Goal: Task Accomplishment & Management: Use online tool/utility

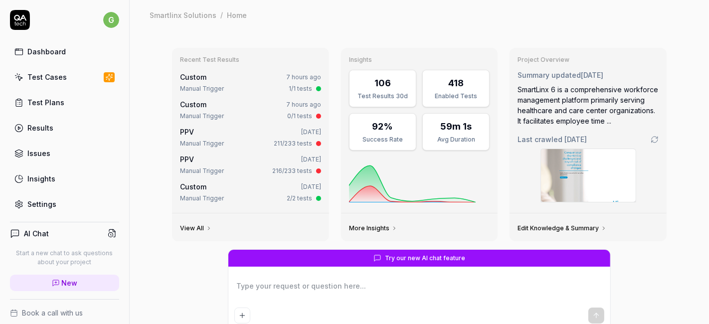
type textarea "*"
click at [52, 75] on div "Test Cases" at bounding box center [46, 77] width 39 height 10
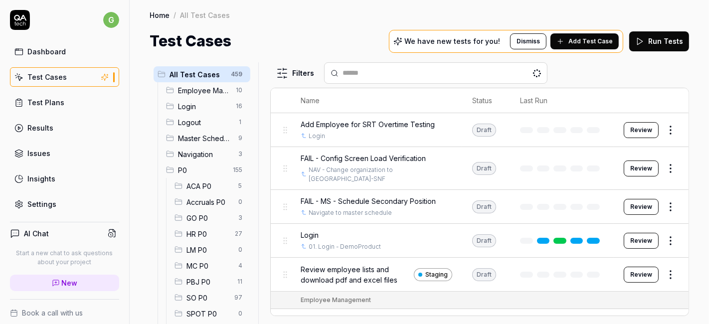
click at [198, 227] on ul "ACA P0 5 Accruals P0 0 GO P0 3 HR P0 27 LM P0 0 MC P0 4 PBJ P0 11 SO P0 97 SPOT…" at bounding box center [208, 258] width 84 height 160
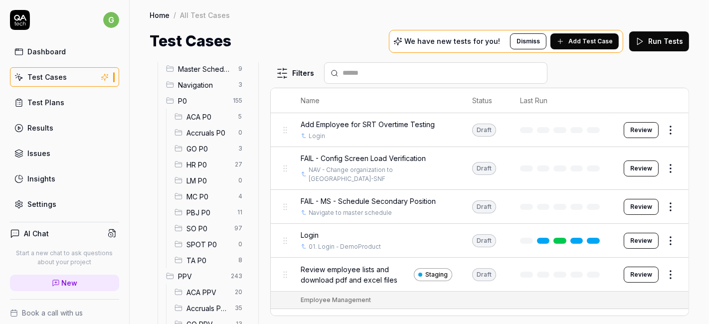
click at [197, 227] on span "SO P0" at bounding box center [207, 228] width 42 height 10
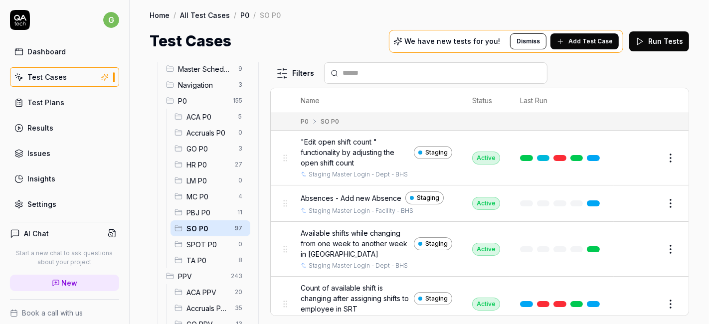
click at [375, 70] on input "text" at bounding box center [441, 73] width 198 height 10
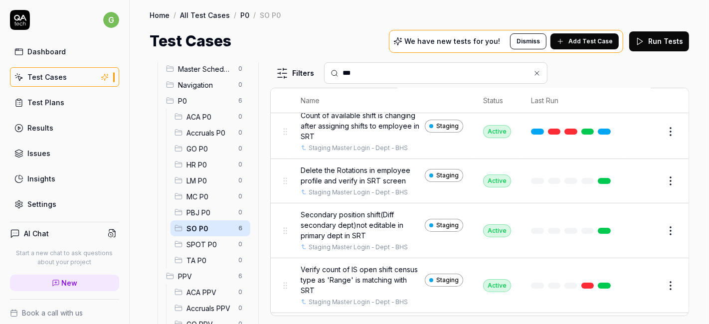
scroll to position [131, 0]
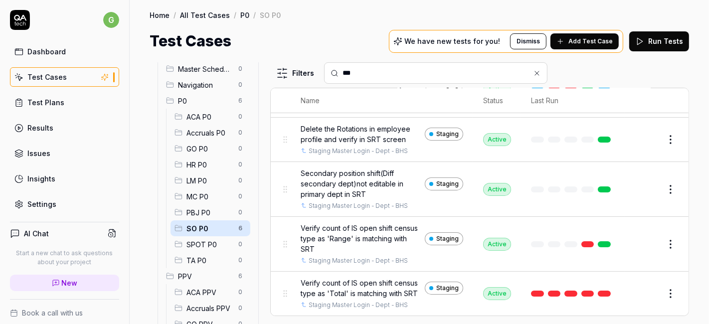
type input "***"
click at [636, 287] on button "Edit" at bounding box center [647, 294] width 24 height 16
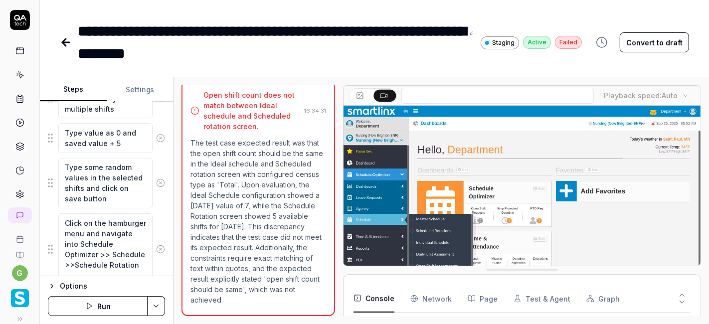
scroll to position [843, 0]
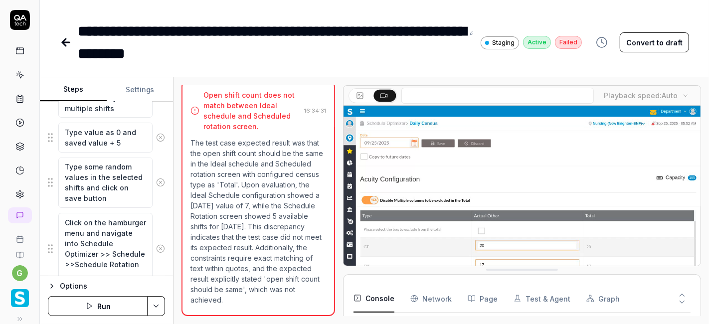
click at [112, 308] on button "Run" at bounding box center [98, 306] width 100 height 20
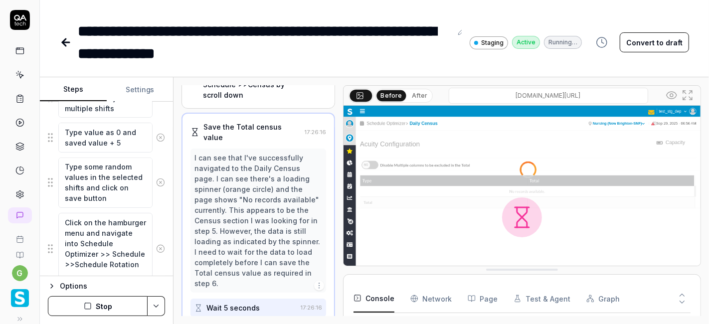
scroll to position [258, 0]
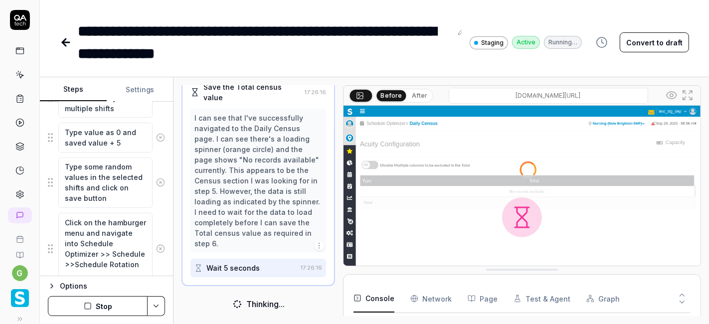
type textarea "*"
click at [69, 41] on icon at bounding box center [66, 42] width 12 height 12
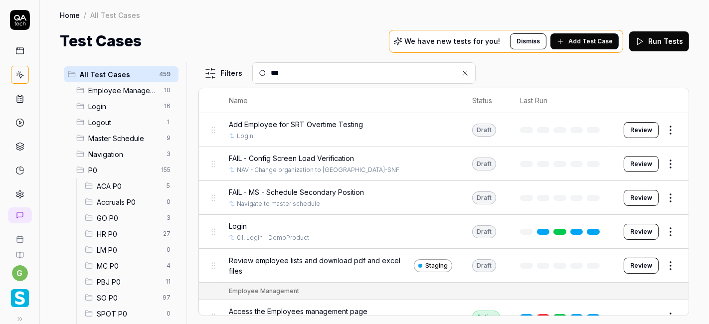
type input "***"
click at [112, 293] on span "SO P0" at bounding box center [127, 298] width 60 height 10
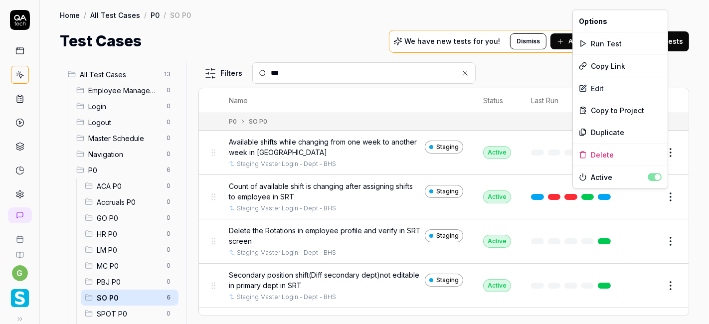
click at [662, 196] on html "g Home / All Test Cases / P0 / SO P0 Home / All Test Cases / P0 / SO P0 Test Ca…" at bounding box center [354, 162] width 709 height 324
click at [615, 129] on div "Duplicate" at bounding box center [620, 132] width 95 height 22
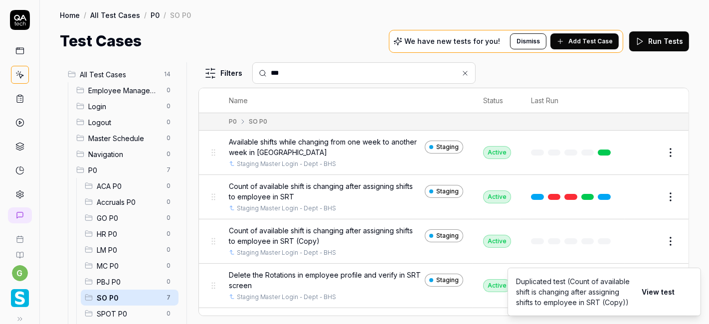
click at [639, 244] on button "Edit" at bounding box center [647, 241] width 24 height 16
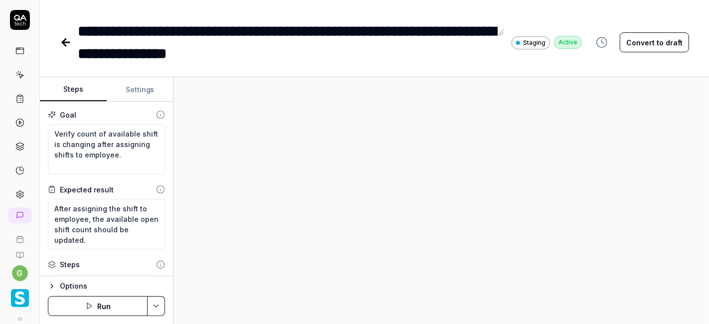
type textarea "*"
click at [499, 36] on button at bounding box center [503, 31] width 12 height 12
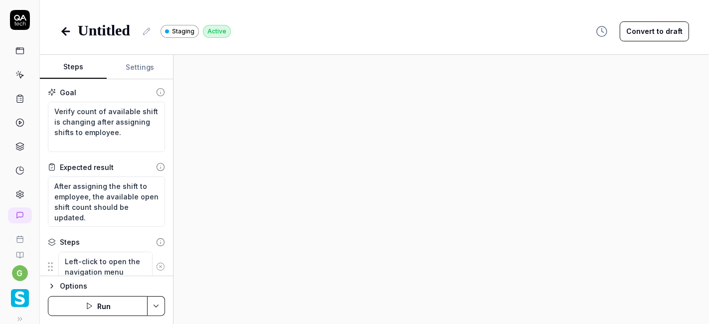
click at [145, 30] on icon at bounding box center [147, 31] width 8 height 8
click at [97, 35] on span "**********" at bounding box center [152, 44] width 149 height 29
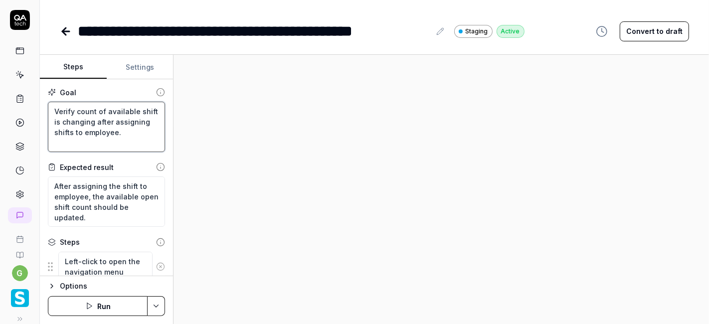
click at [112, 117] on textarea "Verify count of available shift is changing after assigning shifts to employee." at bounding box center [106, 127] width 117 height 50
type textarea "*"
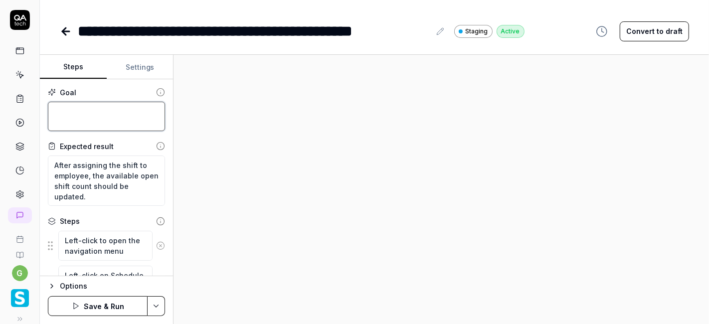
type textarea "*"
type textarea "W"
type textarea "*"
type textarea "Wh"
type textarea "*"
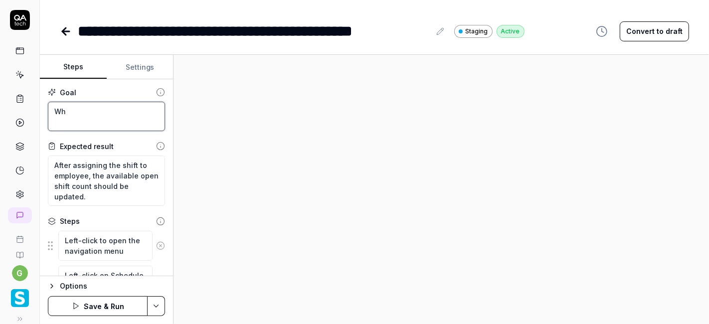
type textarea "Whi"
type textarea "*"
type textarea "Whil"
type textarea "*"
type textarea "Whilr"
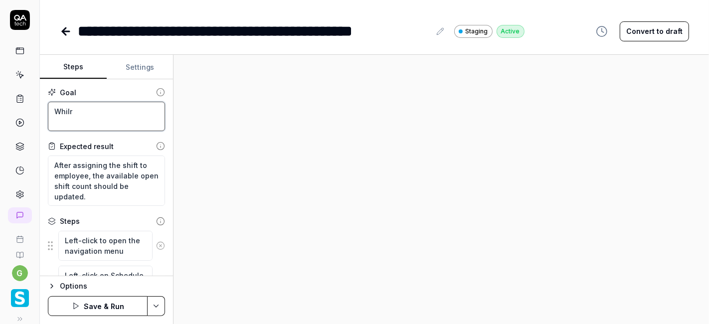
type textarea "*"
type textarea "Whil"
type textarea "*"
type textarea "While"
type textarea "*"
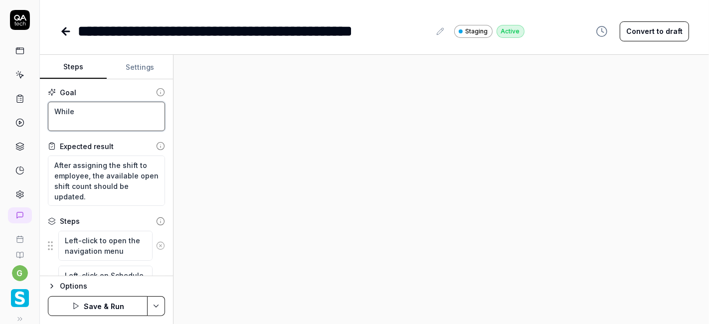
type textarea "While"
type textarea "*"
type textarea "While c"
type textarea "*"
type textarea "While cl"
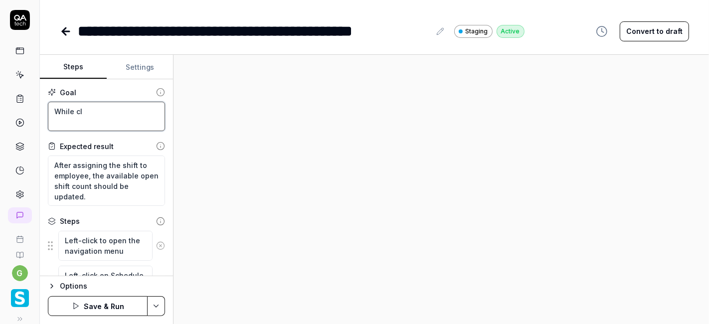
type textarea "*"
type textarea "While cli"
type textarea "*"
type textarea "While clic"
type textarea "*"
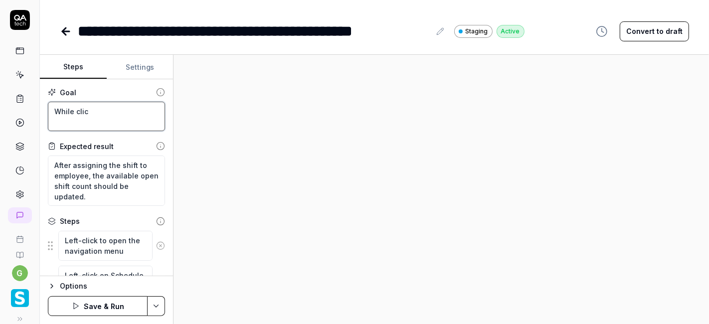
type textarea "While click"
type textarea "*"
type textarea "While clicki"
type textarea "*"
type textarea "While clickin"
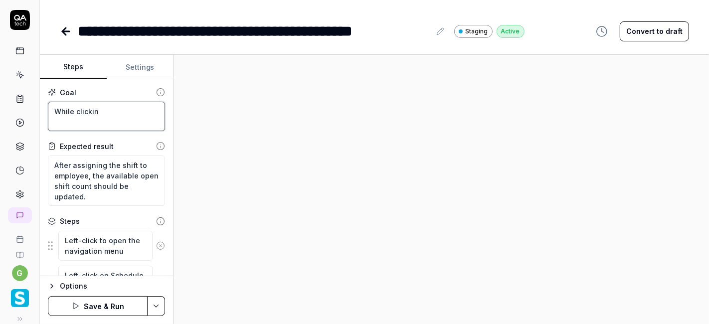
type textarea "*"
type textarea "While clicking"
type textarea "*"
type textarea "While clicking"
type textarea "*"
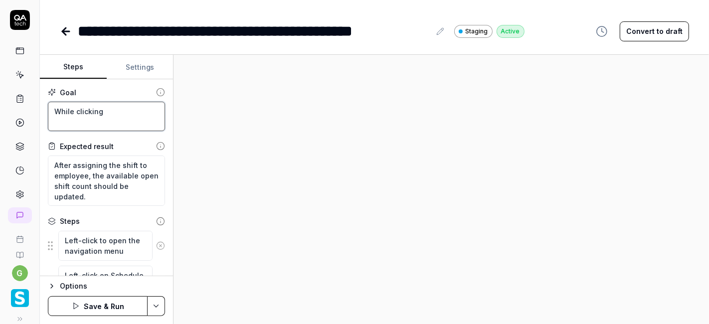
type textarea "While clicking o"
type textarea "*"
type textarea "While clicking on"
type textarea "*"
type textarea "While clicking on t"
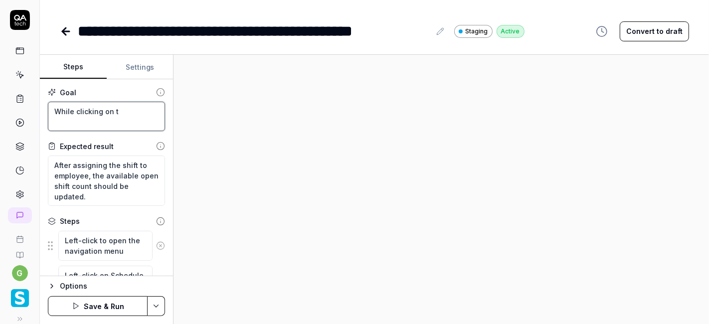
type textarea "*"
type textarea "While clicking on th"
type textarea "*"
type textarea "While clicking on the"
type textarea "*"
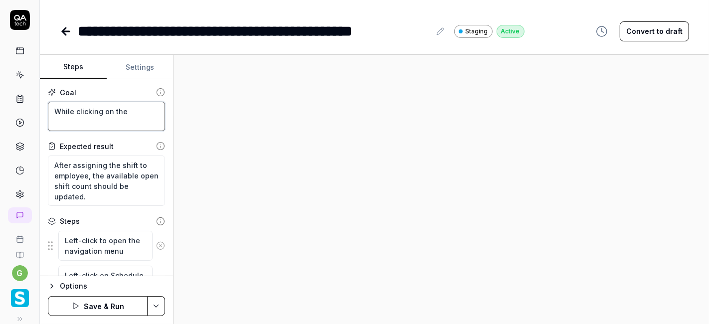
type textarea "While clicking on the"
type textarea "*"
type textarea "While clicking on the S"
type textarea "*"
type textarea "While clicking on the Sa"
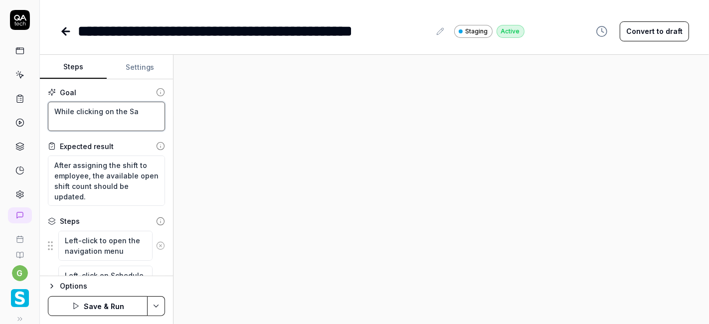
type textarea "*"
type textarea "While clicking on the Sav"
type textarea "*"
type textarea "While clicking on the Save"
type textarea "*"
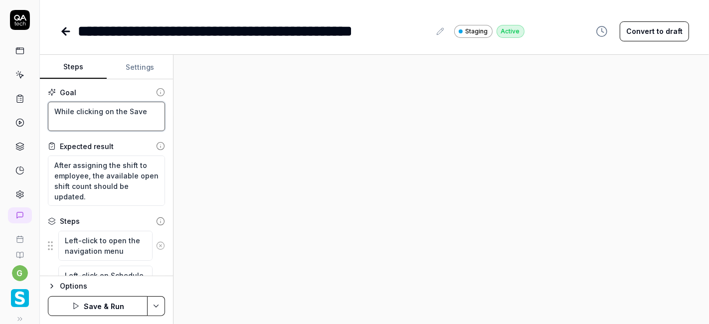
type textarea "While clicking on the Save"
type textarea "*"
type textarea "While clicking on the Save b"
type textarea "*"
type textarea "While clicking on the Save bu"
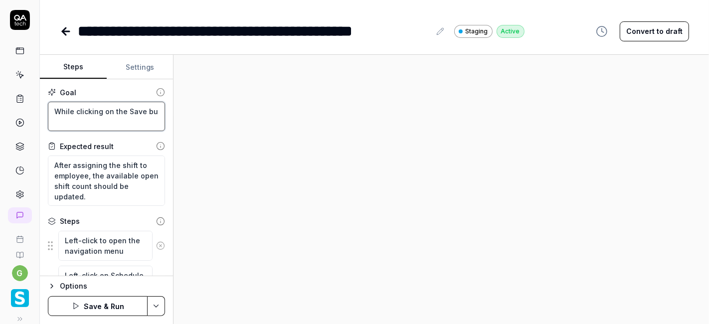
type textarea "*"
type textarea "While clicking on the Save but"
type textarea "*"
type textarea "While clicking on the Save butt"
type textarea "*"
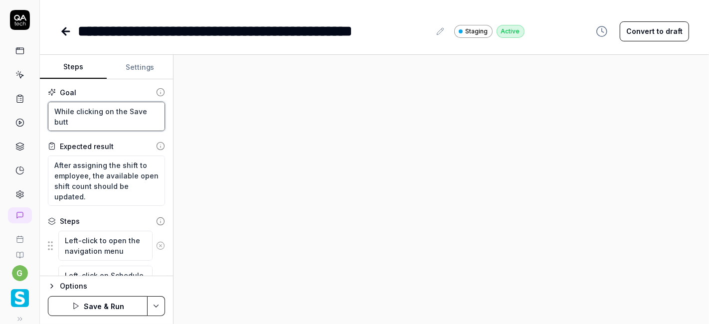
type textarea "While clicking on the Save butto"
type textarea "*"
type textarea "While clicking on the Save button"
type textarea "*"
type textarea "While clicking on the Save button"
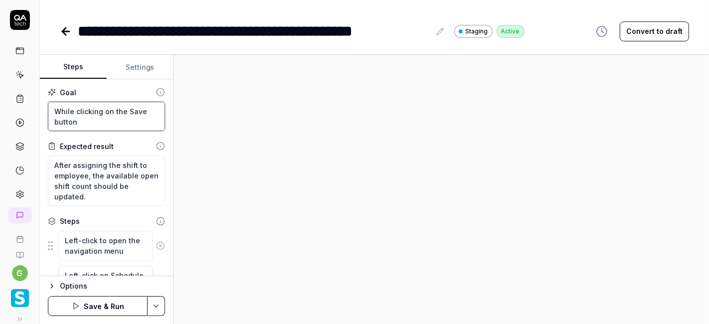
type textarea "*"
type textarea "While clicking on the Save button i"
type textarea "*"
type textarea "While clicking on the Save button in"
type textarea "*"
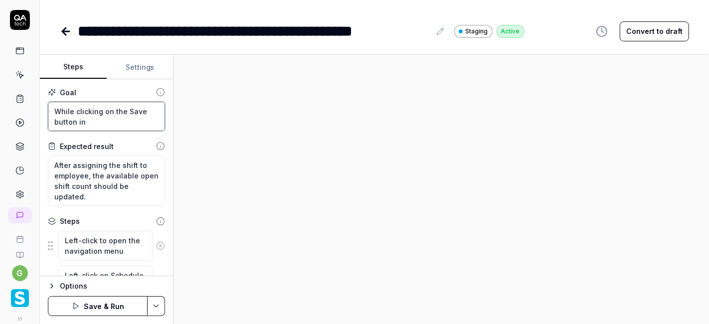
type textarea "While clicking on the Save button in"
type textarea "*"
type textarea "While clicking on the Save button in S"
type textarea "*"
type textarea "While clicking on the Save button in SR"
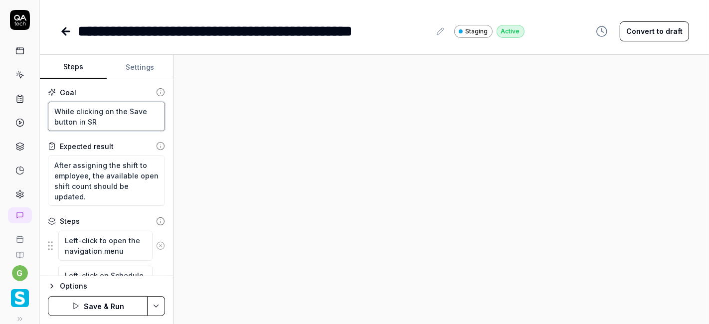
type textarea "*"
type textarea "While clicking on the Save button in SRT"
type textarea "*"
type textarea "While clicking on the Save button in SR"
type textarea "*"
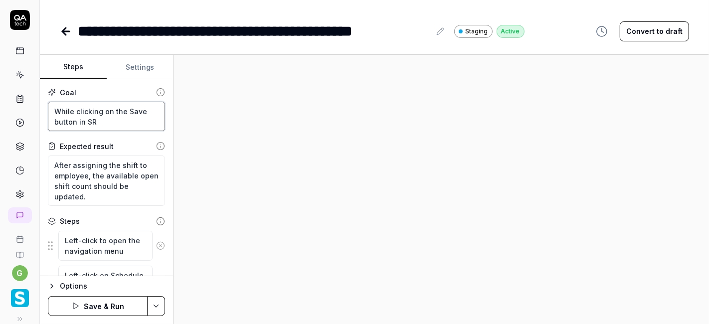
type textarea "While clicking on the Save button in S"
type textarea "*"
type textarea "While clicking on the Save button in"
type textarea "*"
type textarea "While clicking on the Save button in"
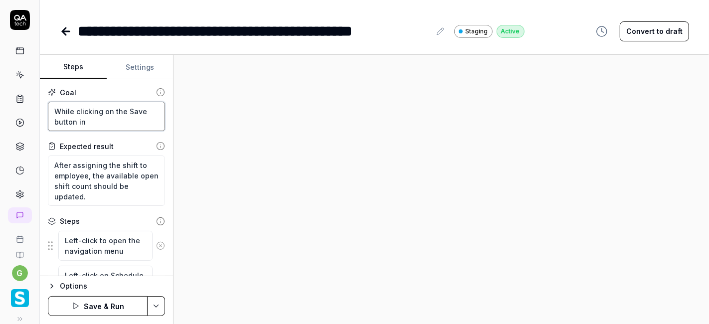
type textarea "*"
type textarea "While clicking on the Save button i"
type textarea "*"
type textarea "While clicking on the Save button"
type textarea "*"
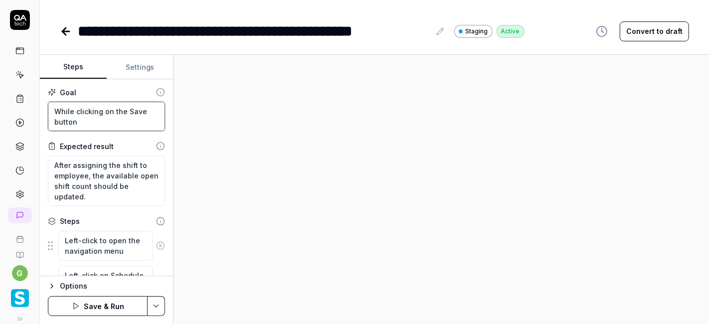
type textarea "While clicking on the Save button"
type textarea "*"
type textarea "While clicking on the Save button,"
type textarea "*"
type textarea "While clicking on the Save button,"
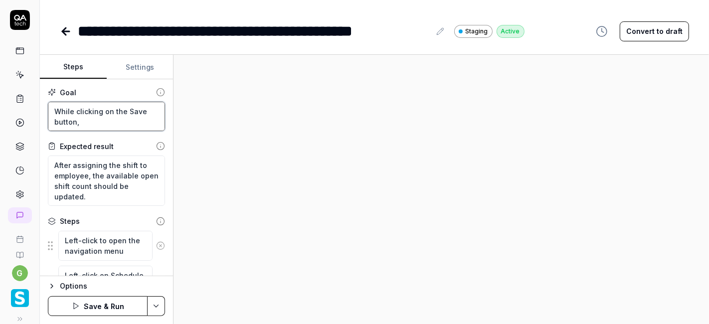
type textarea "*"
type textarea "While clicking on the Save button, t"
type textarea "*"
type textarea "While clicking on the Save button, th"
type textarea "*"
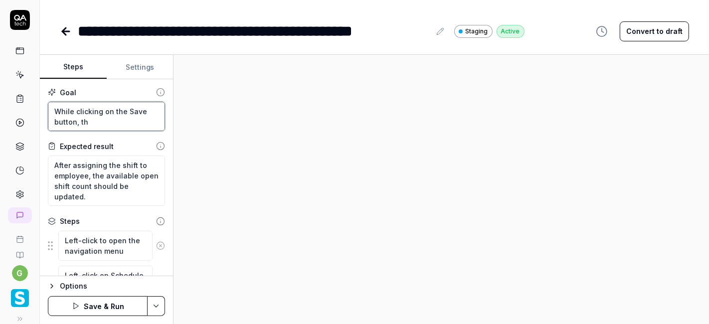
type textarea "While clicking on the Save button, the"
type textarea "*"
type textarea "While clicking on the Save button, the"
type textarea "*"
type textarea "While clicking on the Save button, the u"
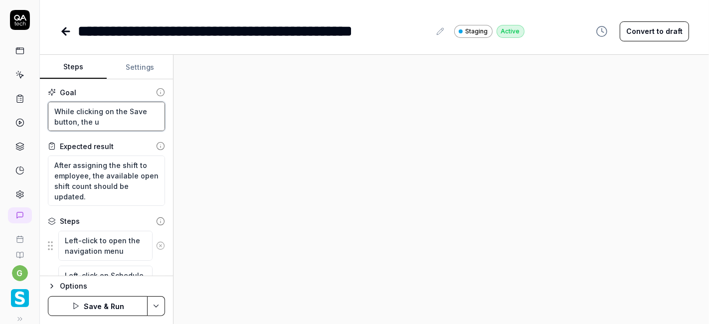
type textarea "*"
type textarea "While clicking on the Save button, the up"
type textarea "*"
type textarea "While clicking on the Save button, the upd"
type textarea "*"
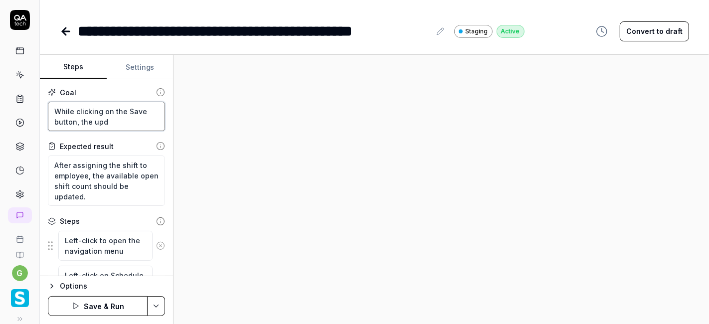
type textarea "While clicking on the Save button, the upda"
type textarea "*"
type textarea "While clicking on the Save button, the updat"
type textarea "*"
type textarea "While clicking on the Save button, the update"
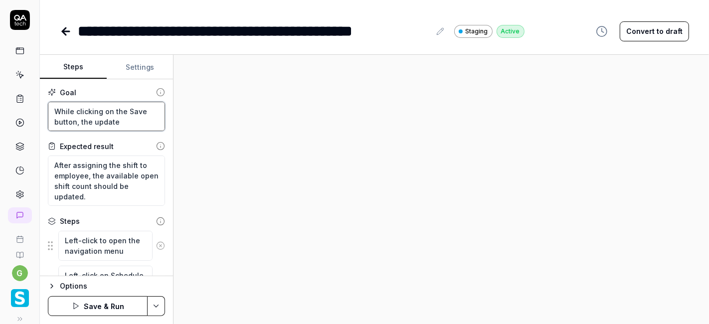
type textarea "*"
type textarea "While clicking on the Save button, the updated"
type textarea "*"
type textarea "While clicking on the Save button, the updated"
type textarea "*"
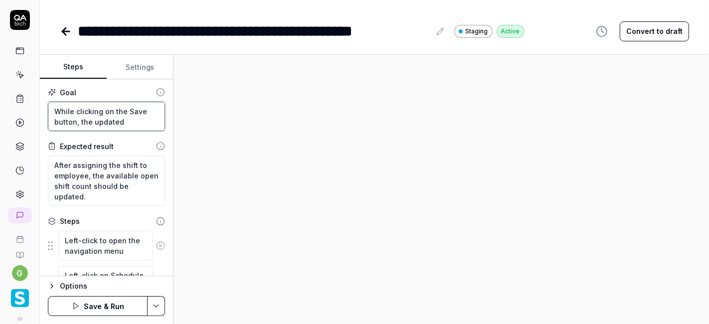
type textarea "While clicking on the Save button, the updated c"
type textarea "*"
type textarea "While clicking on the Save button, the updated ch"
type textarea "*"
type textarea "While clicking on the Save button, the updated cha"
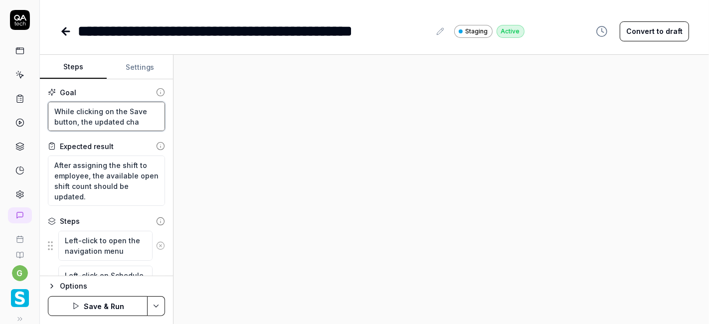
type textarea "*"
type textarea "While clicking on the Save button, the updated chan"
type textarea "*"
type textarea "While clicking on the Save button, the updated chang"
type textarea "*"
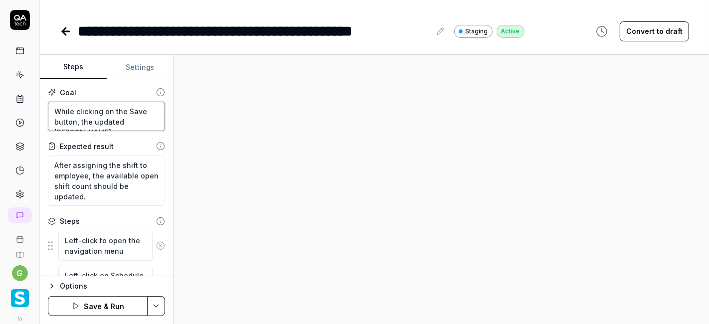
type textarea "While clicking on the Save button, the updated change"
type textarea "*"
type textarea "While clicking on the Save button, the updated changes"
type textarea "*"
type textarea "While clicking on the Save button, the updated changes"
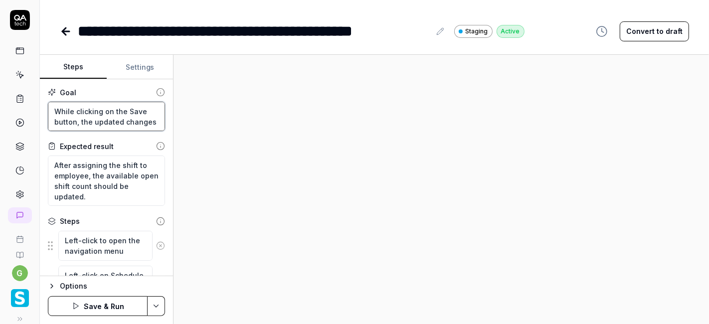
type textarea "*"
type textarea "While clicking on the Save button, the updated changes s"
type textarea "*"
type textarea "While clicking on the Save button, the updated changes sh"
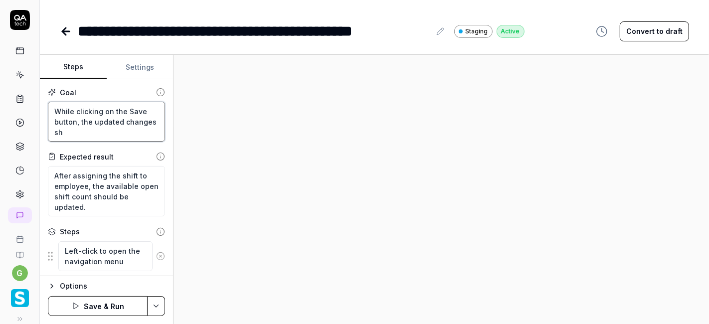
type textarea "*"
type textarea "While clicking on the Save button, the updated changes sho"
type textarea "*"
type textarea "While clicking on the Save button, the updated changes shou"
type textarea "*"
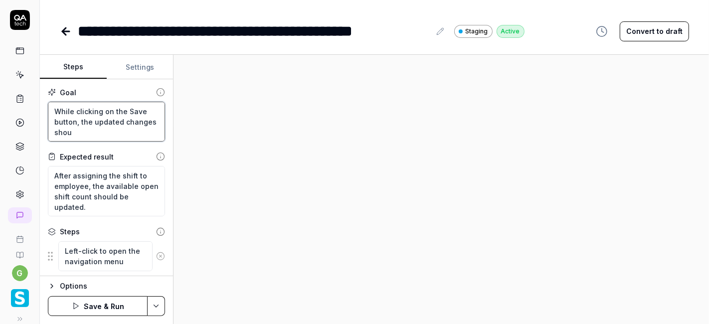
type textarea "While clicking on the Save button, the updated changes shoul"
type textarea "*"
type textarea "While clicking on the Save button, the updated changes should"
type textarea "*"
type textarea "While clicking on the Save button, the updated changes should"
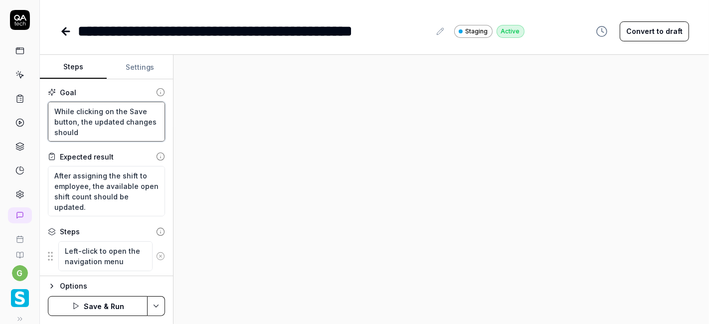
type textarea "*"
type textarea "While clicking on the Save button, the updated changes should b"
type textarea "*"
type textarea "While clicking on the Save button, the updated changes should be"
type textarea "*"
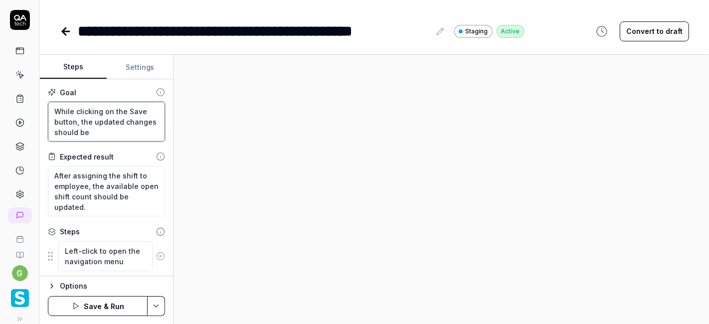
type textarea "While clicking on the Save button, the updated changes should be"
type textarea "*"
type textarea "While clicking on the Save button, the updated changes should be s"
type textarea "*"
type textarea "While clicking on the Save button, the updated changes should be sa"
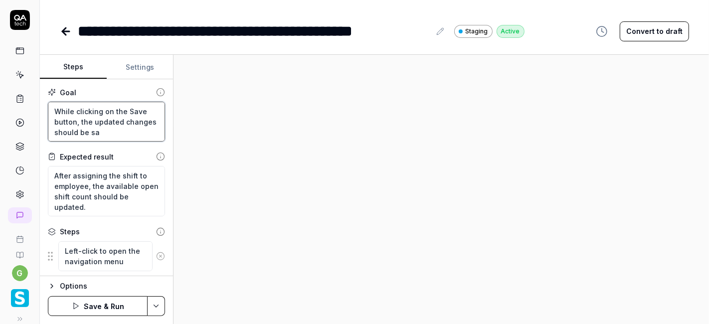
type textarea "*"
type textarea "While clicking on the Save button, the updated changes should be sav"
type textarea "*"
type textarea "While clicking on the Save button, the updated changes should be save"
type textarea "*"
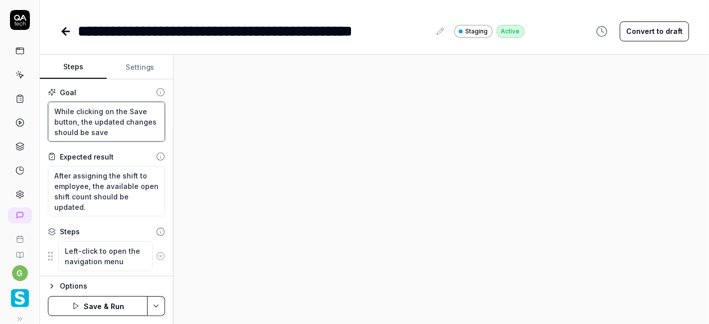
type textarea "While clicking on the Save button, the updated changes should be saved"
type textarea "*"
type textarea "While clicking on the Save button, the updated changes should be saved"
type textarea "*"
type textarea "While clicking on the Save button, the updated changes should be saved"
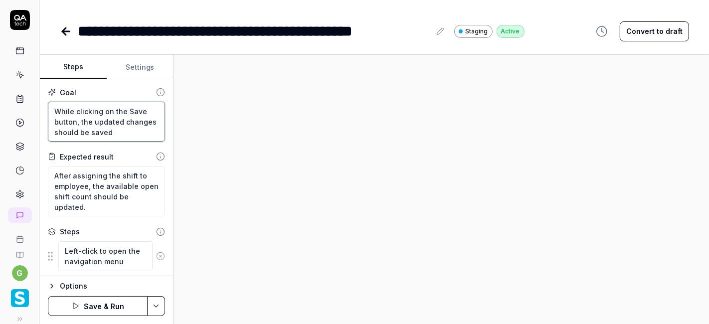
type textarea "*"
type textarea "While clicking on the Save button, the updated changes should be saved."
type textarea "*"
type textarea "While clicking on the Save button, the updated changes should be saved."
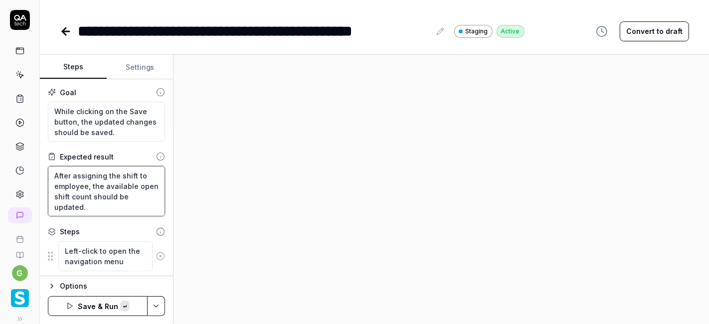
click at [89, 190] on textarea "After assigning the shift to employee, the available open shift count should be…" at bounding box center [106, 191] width 117 height 50
paste textarea "While clicking on the Save button, the updated changes should be saved."
type textarea "*"
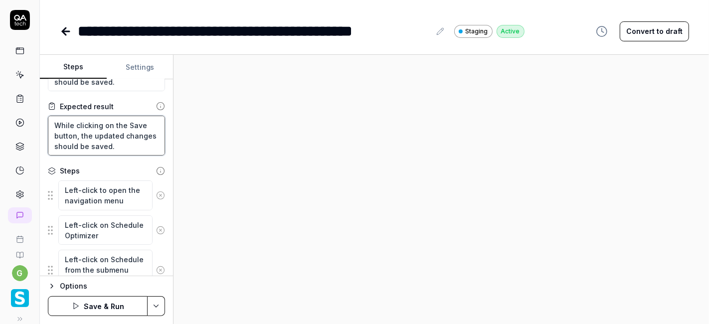
scroll to position [56, 0]
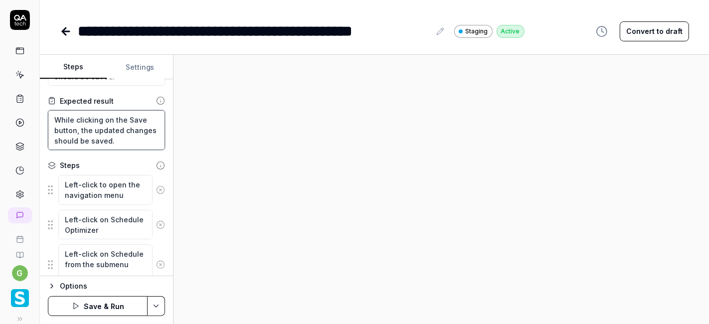
type textarea "While clicking on the Save button, the updated changes should be saved."
click at [108, 191] on textarea "Left-click to open the navigation menu" at bounding box center [105, 189] width 94 height 29
paste textarea "Click on the hamburger menu and navigate into Schedule Optimizer >> Schedule >>…"
type textarea "*"
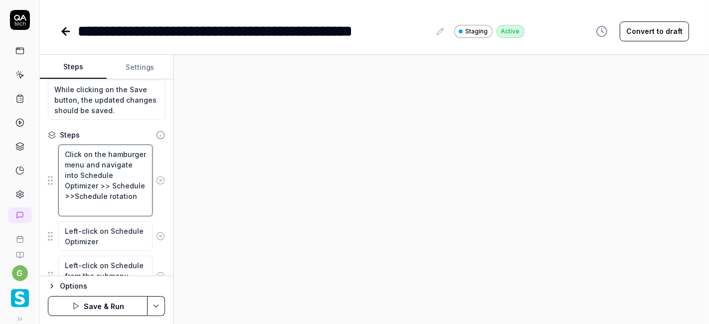
scroll to position [88, 0]
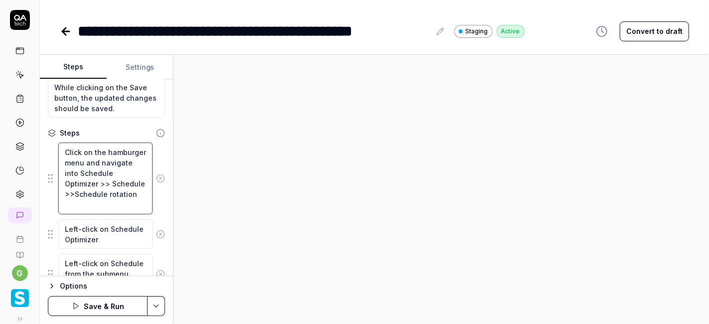
type textarea "Click on the hamburger menu and navigate into Schedule Optimizer >> Schedule >>…"
type textarea "*"
click at [95, 233] on textarea "Left-click on Schedule Optimizer" at bounding box center [105, 233] width 94 height 29
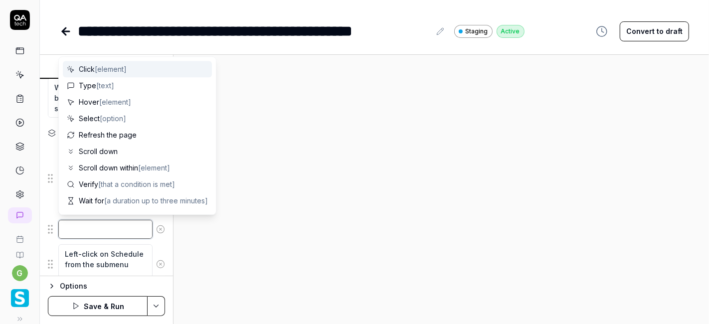
type textarea "*"
type textarea "h"
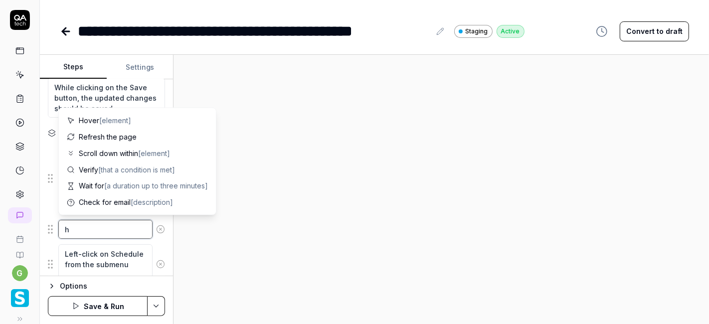
type textarea "*"
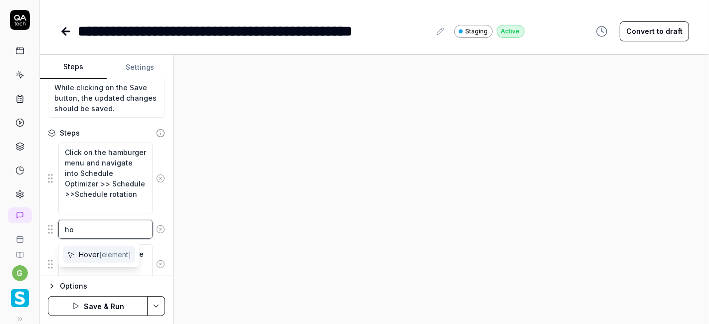
type textarea "ho"
click at [88, 252] on span "Hover [element]" at bounding box center [105, 254] width 52 height 10
type textarea "*"
type textarea "Hover"
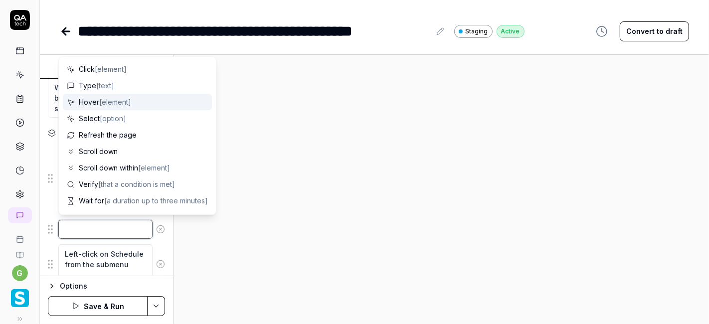
type textarea "*"
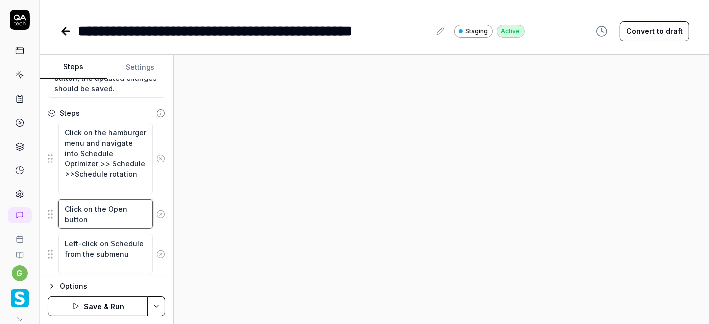
scroll to position [110, 0]
click at [101, 242] on textarea "Left-click on Schedule from the submenu" at bounding box center [105, 252] width 94 height 40
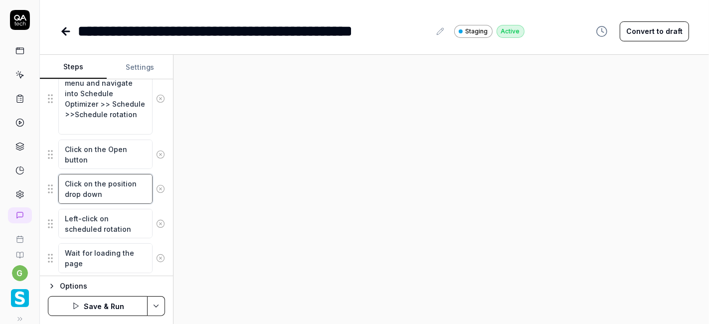
scroll to position [170, 0]
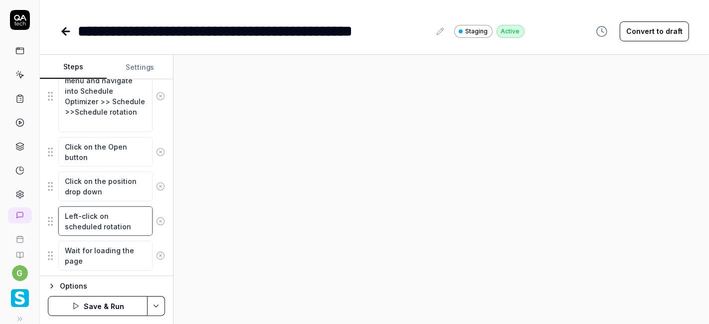
click at [118, 219] on textarea "Left-click on scheduled rotation" at bounding box center [105, 220] width 94 height 29
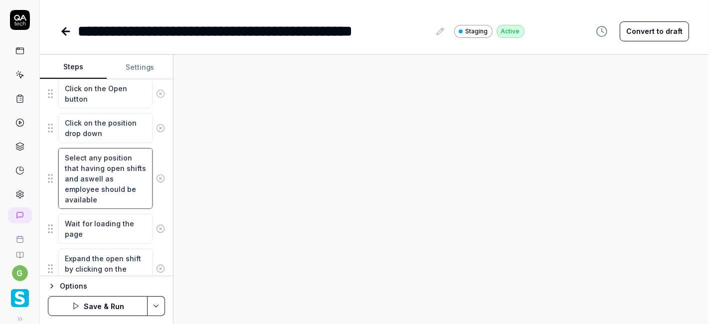
scroll to position [231, 0]
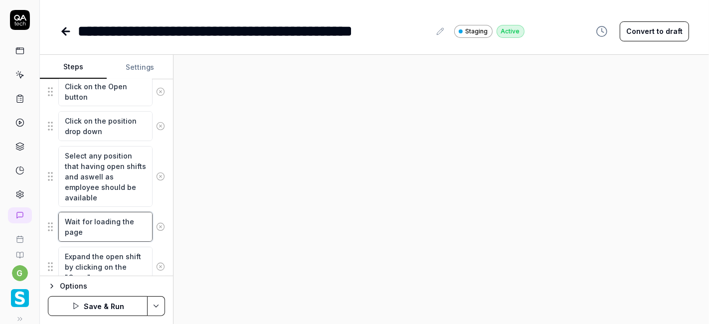
click at [109, 223] on textarea "Wait for loading the page" at bounding box center [105, 226] width 94 height 29
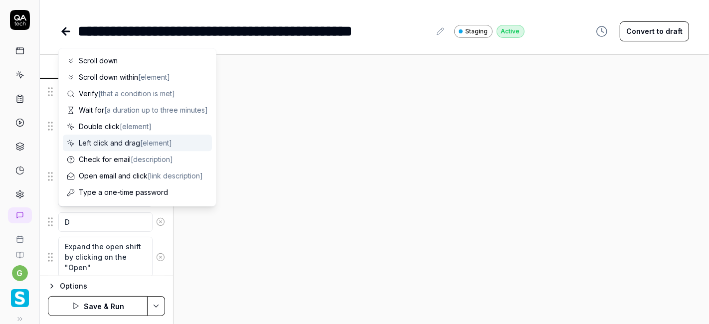
click at [124, 143] on span "Left click and drag [element]" at bounding box center [125, 143] width 93 height 10
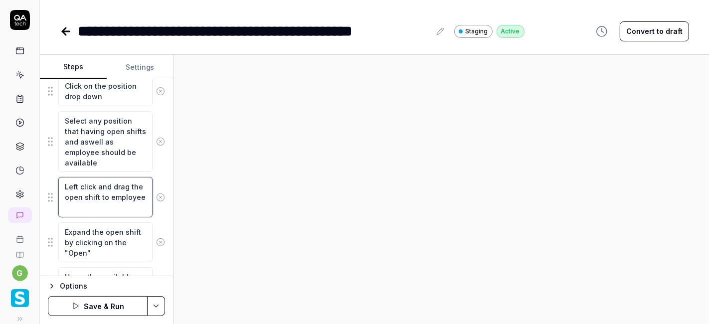
scroll to position [268, 0]
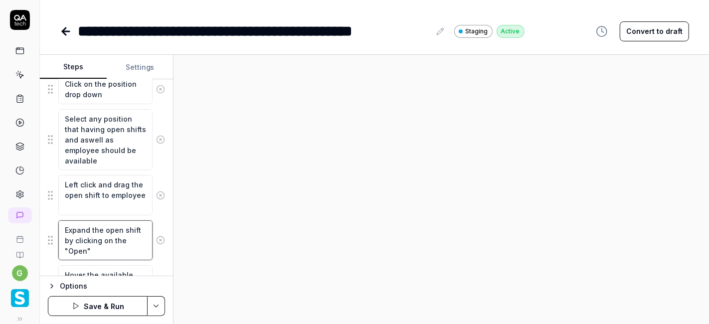
click at [106, 232] on textarea "Expand the open shift by clicking on the "Open"" at bounding box center [105, 240] width 94 height 40
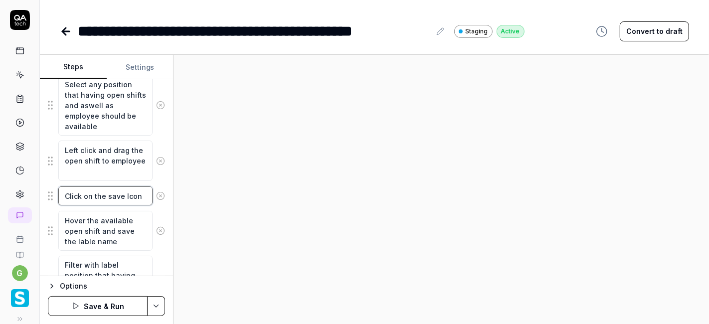
scroll to position [303, 0]
click at [106, 232] on textarea "Hover the available open shift and save the lable name" at bounding box center [105, 230] width 94 height 40
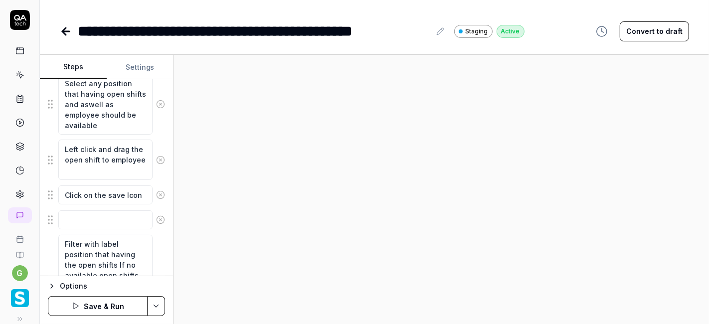
click at [163, 224] on div "Goal While clicking on the Save button, the updated changes should be saved. Ex…" at bounding box center [106, 177] width 133 height 197
click at [134, 193] on textarea "Click on the save Icon" at bounding box center [105, 194] width 94 height 19
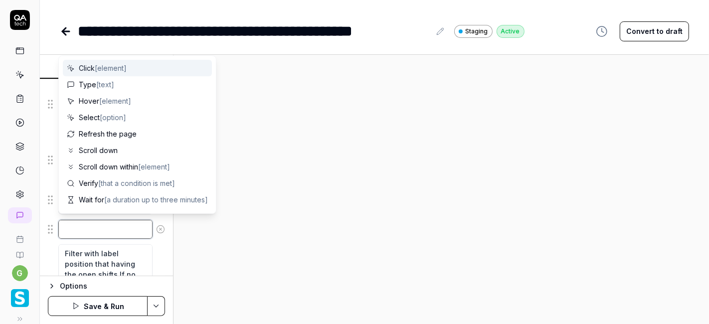
click at [107, 223] on textarea at bounding box center [105, 229] width 94 height 19
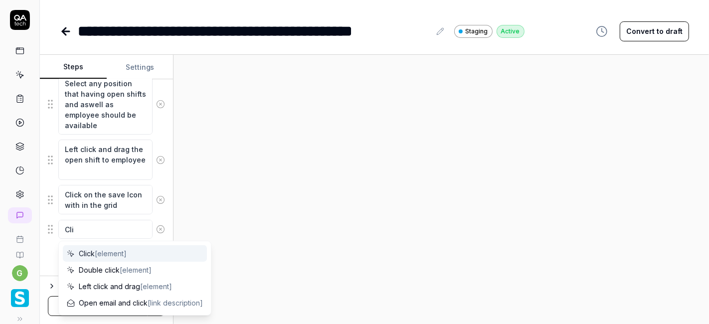
click at [99, 250] on span "[element]" at bounding box center [111, 253] width 32 height 8
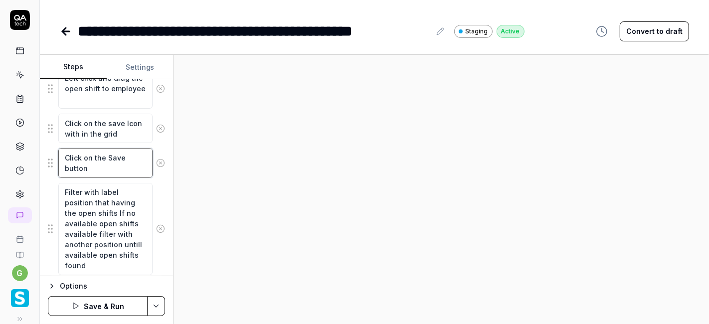
scroll to position [375, 0]
click at [104, 228] on textarea "Filter with label position that having the open shifts If no available open shi…" at bounding box center [105, 228] width 94 height 92
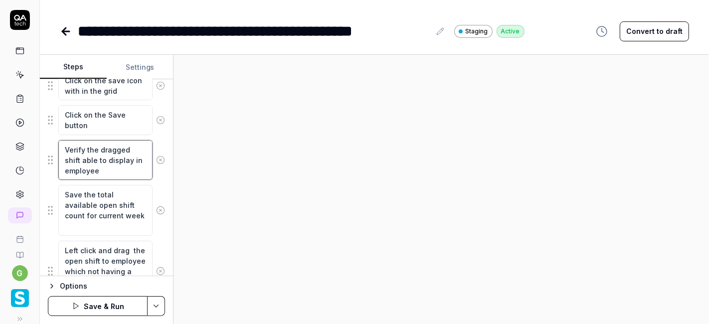
scroll to position [420, 0]
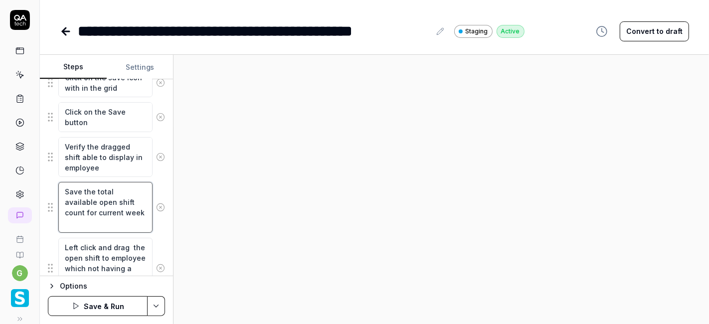
click at [107, 227] on textarea "Save the total available open shift count for current week" at bounding box center [105, 207] width 94 height 50
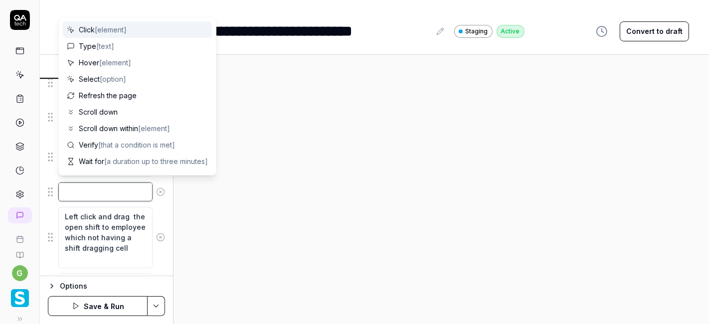
click at [113, 182] on textarea at bounding box center [105, 191] width 94 height 19
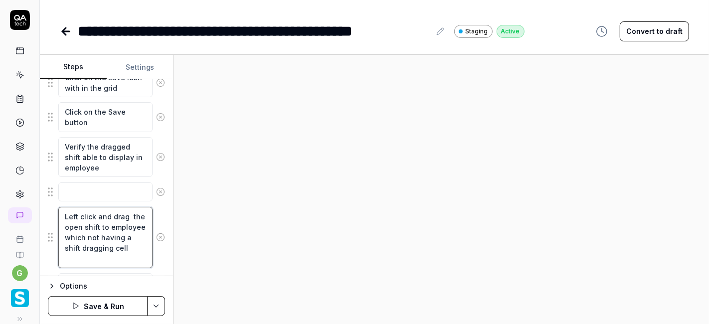
click at [112, 209] on textarea "Left click and drag the open shift to employee which not having a shift draggin…" at bounding box center [105, 237] width 94 height 61
click at [107, 168] on textarea "Verify the dragged shift able to display in employee" at bounding box center [105, 157] width 94 height 40
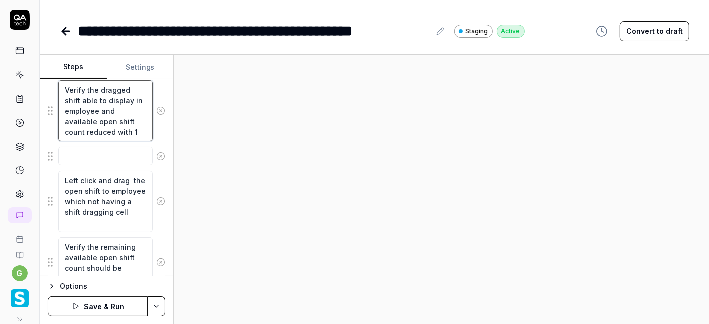
scroll to position [487, 0]
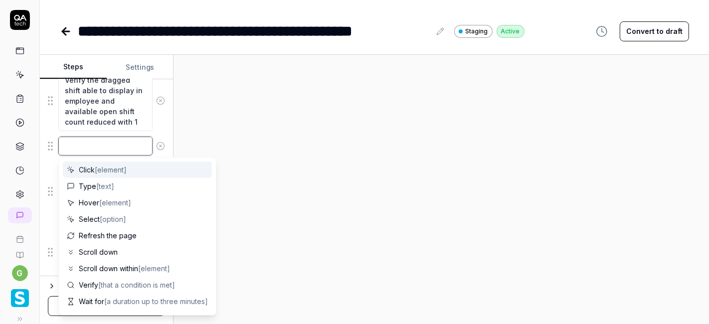
click at [97, 145] on textarea at bounding box center [105, 146] width 94 height 19
click at [156, 142] on icon at bounding box center [160, 146] width 9 height 9
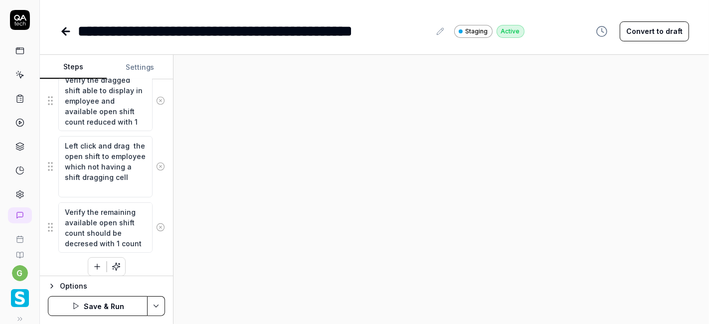
click at [156, 164] on icon at bounding box center [160, 166] width 9 height 9
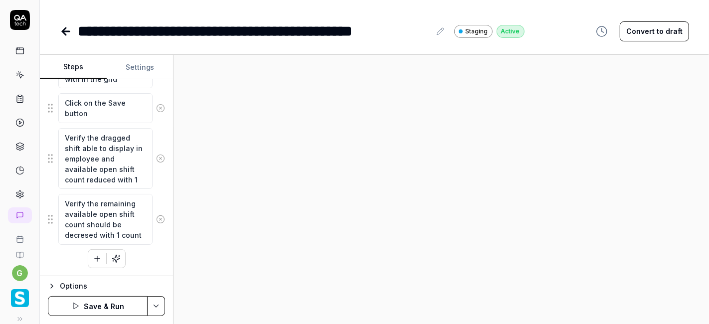
scroll to position [426, 0]
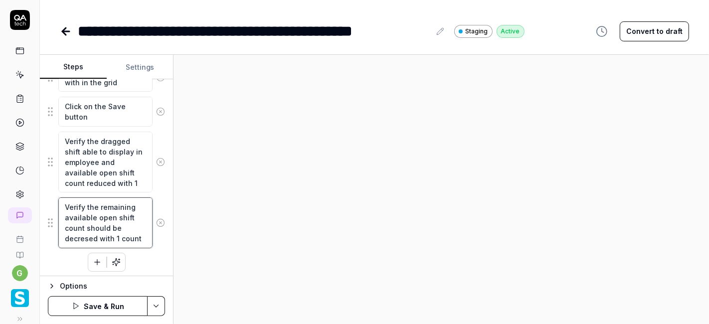
click at [103, 214] on textarea "Verify the remaining available open shift count should be decresed with 1 count" at bounding box center [105, 222] width 94 height 50
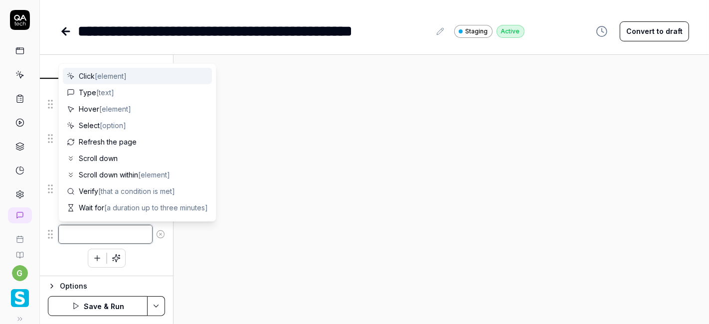
scroll to position [395, 0]
click at [156, 233] on icon at bounding box center [160, 237] width 9 height 9
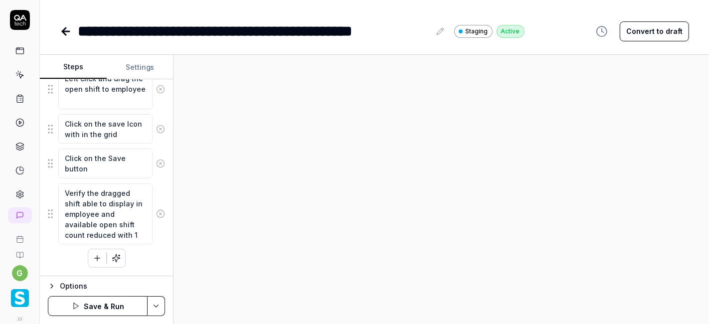
scroll to position [370, 0]
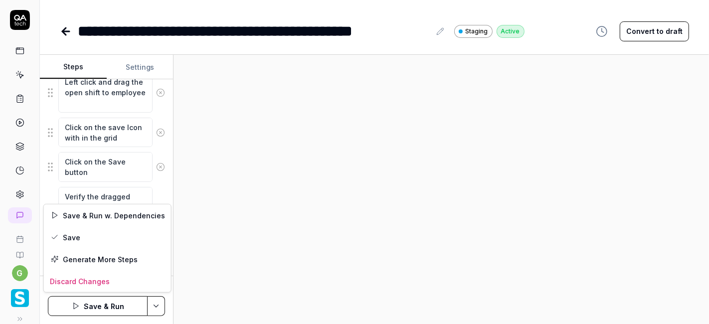
click at [153, 307] on html "**********" at bounding box center [354, 162] width 709 height 324
click at [110, 234] on div "Save" at bounding box center [107, 237] width 127 height 22
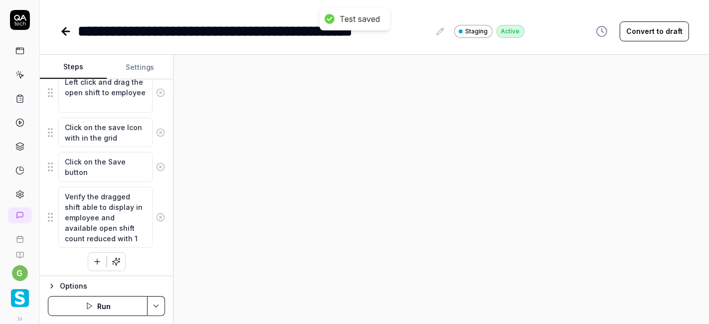
click at [111, 306] on button "Run" at bounding box center [98, 306] width 100 height 20
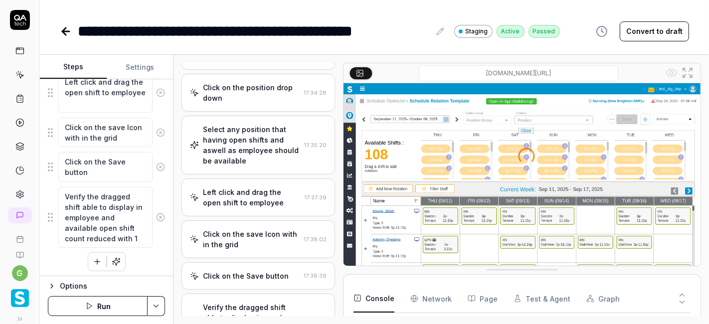
scroll to position [527, 0]
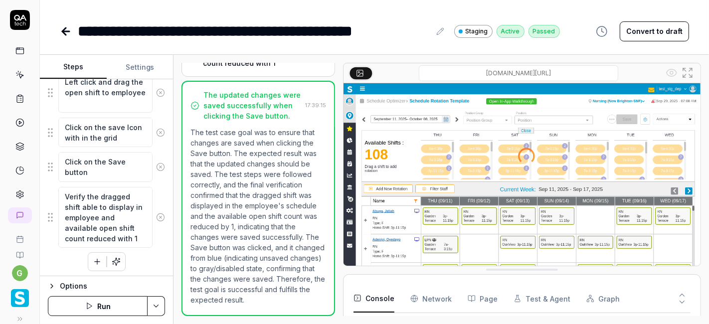
click at [637, 26] on button "Convert to draft" at bounding box center [654, 31] width 69 height 20
click at [71, 30] on icon at bounding box center [66, 31] width 12 height 12
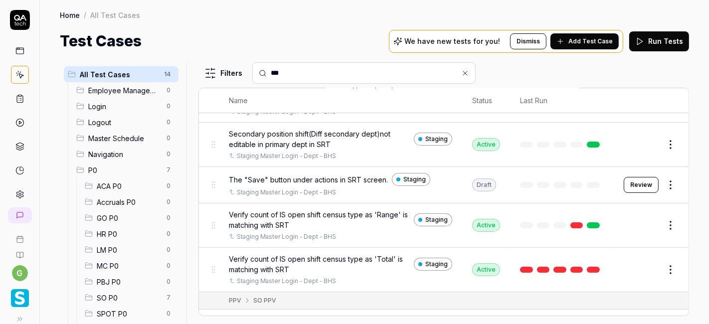
scroll to position [181, 0]
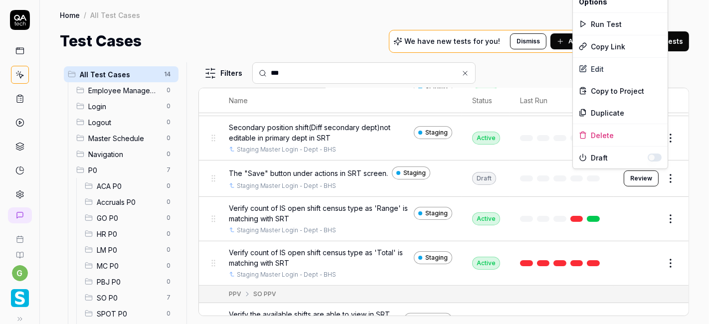
click at [661, 177] on html "g Home / All Test Cases Home / All Test Cases Test Cases We have new tests for …" at bounding box center [354, 162] width 709 height 324
click at [621, 21] on div "Run Test" at bounding box center [620, 24] width 95 height 22
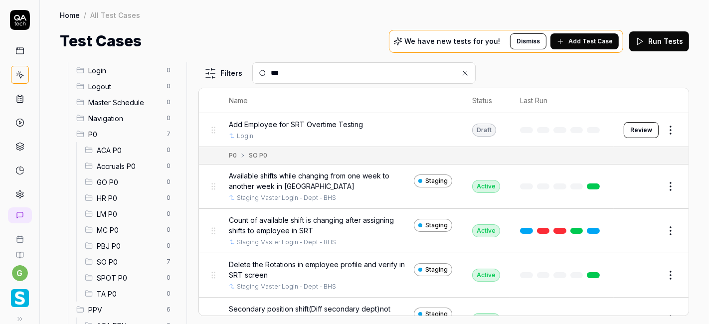
scroll to position [35, 0]
click at [120, 258] on span "SO P0" at bounding box center [129, 262] width 64 height 10
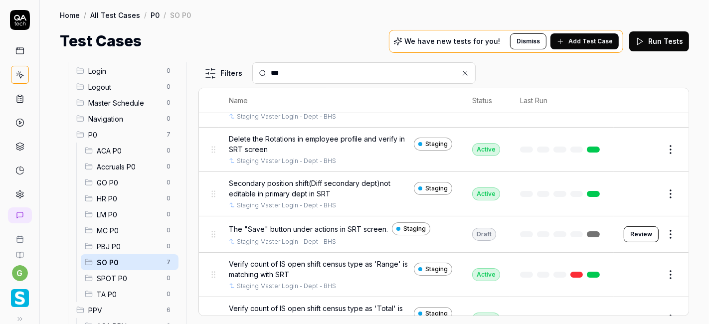
scroll to position [115, 0]
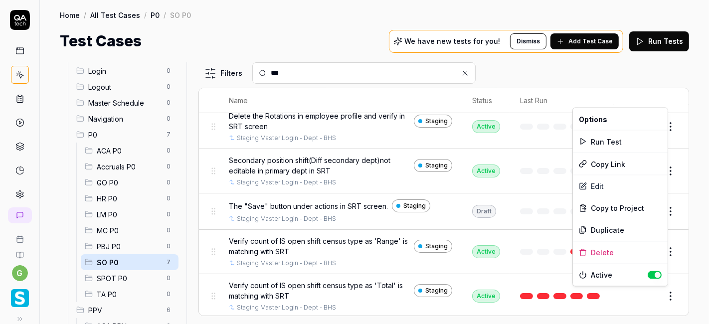
click at [663, 293] on html "g Home / All Test Cases / P0 / SO P0 Home / All Test Cases / P0 / SO P0 Test Ca…" at bounding box center [354, 162] width 709 height 324
click at [621, 137] on div "Run Test" at bounding box center [620, 142] width 95 height 22
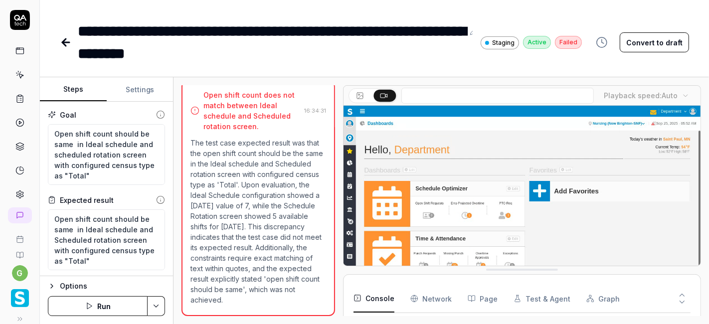
scroll to position [998, 0]
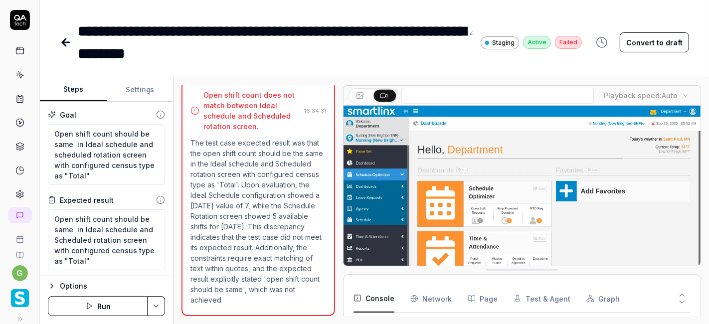
click at [60, 36] on link at bounding box center [67, 42] width 14 height 20
type textarea "*"
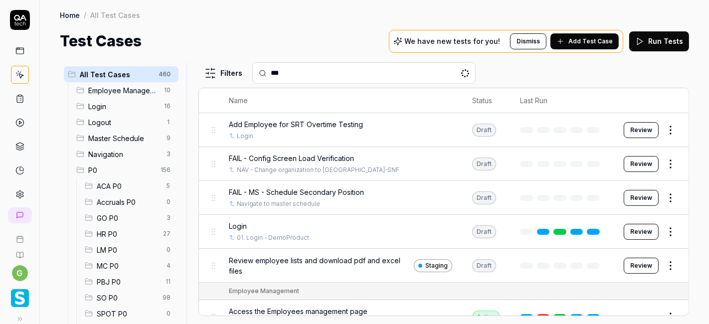
type input "***"
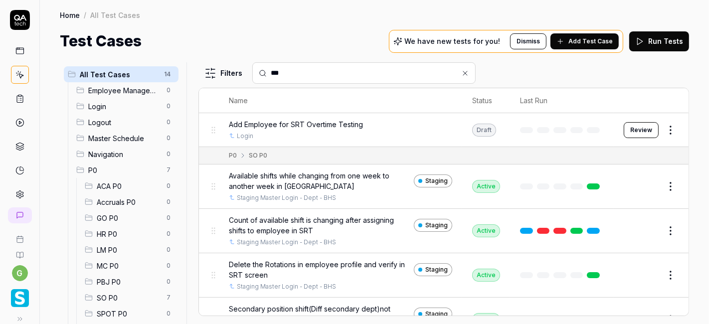
click at [107, 294] on span "SO P0" at bounding box center [129, 298] width 64 height 10
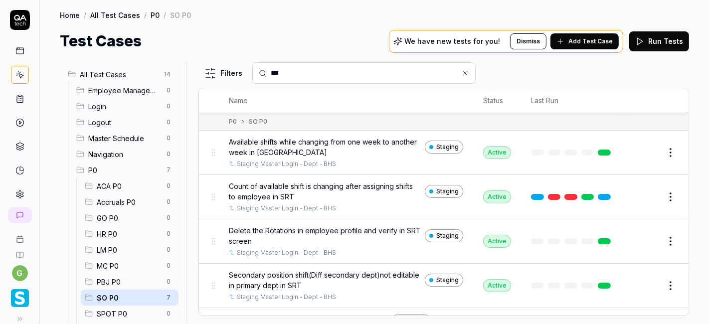
click at [637, 150] on button "Edit" at bounding box center [647, 153] width 24 height 16
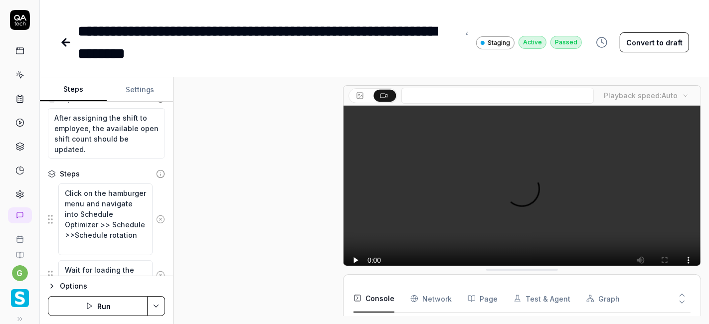
scroll to position [94, 0]
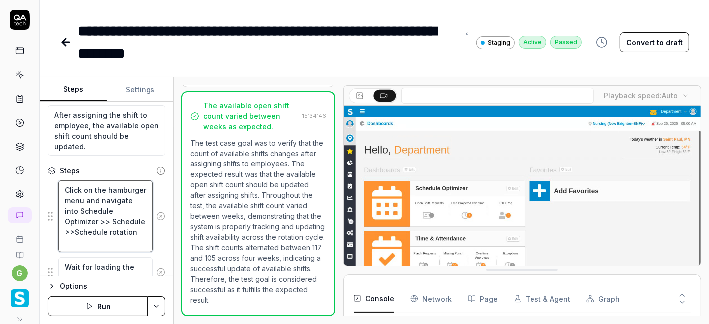
click at [89, 212] on textarea "Click on the hamburger menu and navigate into Schedule Optimizer >> Schedule >>…" at bounding box center [105, 215] width 94 height 71
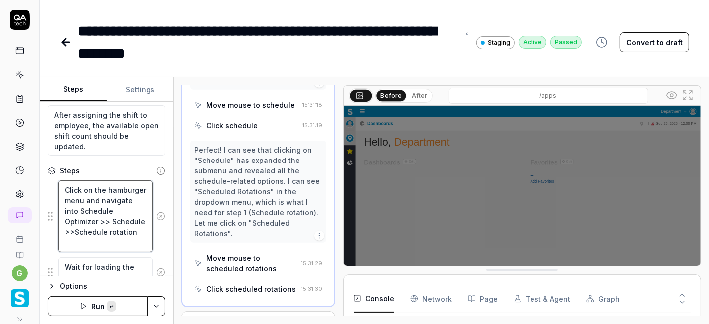
scroll to position [125, 0]
type textarea "*"
click at [69, 42] on icon at bounding box center [65, 42] width 7 height 0
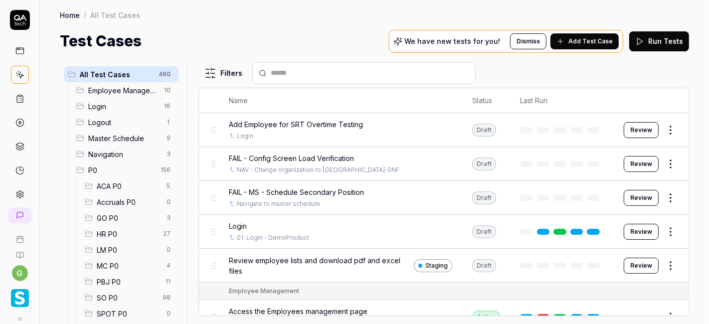
click at [106, 290] on div "SO P0 98" at bounding box center [130, 298] width 98 height 16
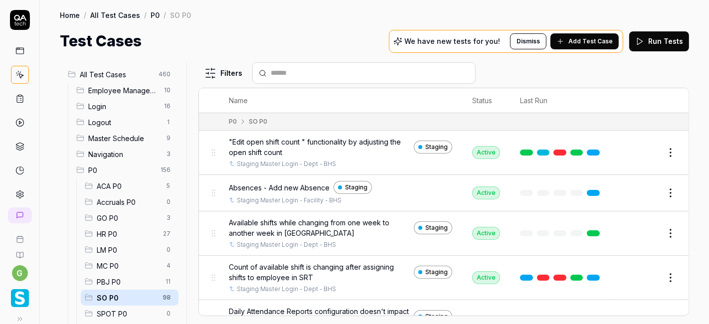
click at [325, 75] on input "text" at bounding box center [370, 73] width 198 height 10
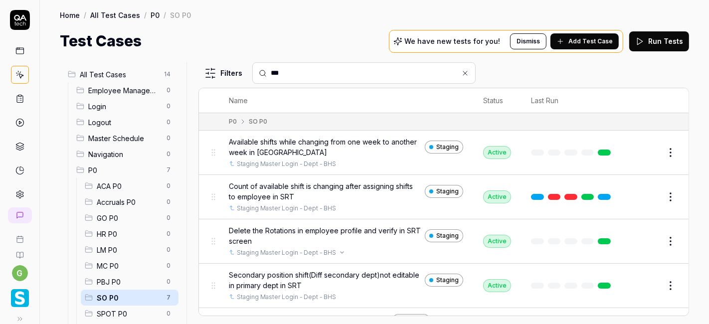
scroll to position [115, 0]
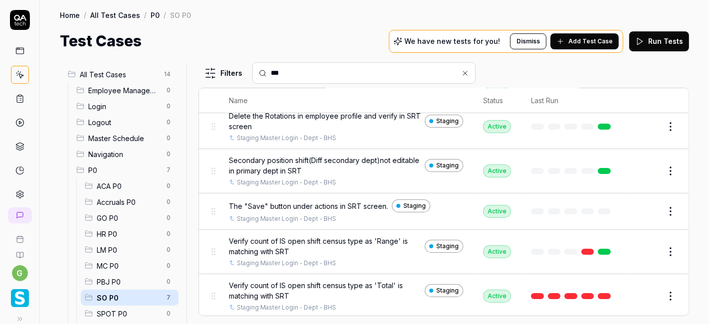
type input "***"
click at [635, 296] on button "Edit" at bounding box center [647, 296] width 24 height 16
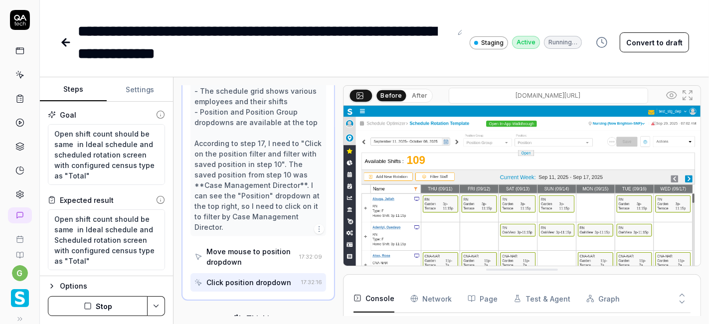
scroll to position [154, 0]
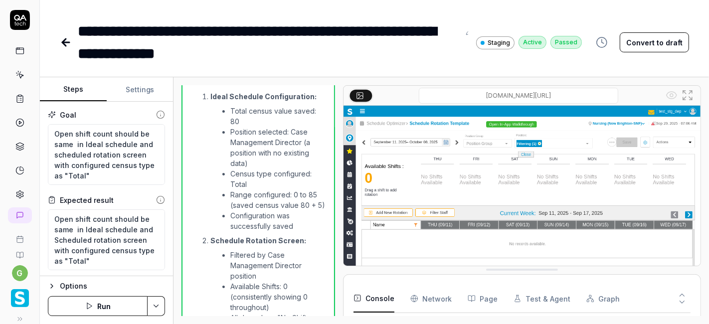
type textarea "*"
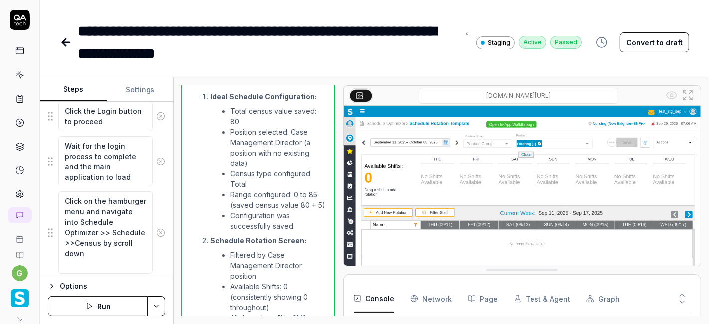
scroll to position [10, 0]
click at [69, 39] on icon at bounding box center [66, 42] width 12 height 12
